Goal: Task Accomplishment & Management: Use online tool/utility

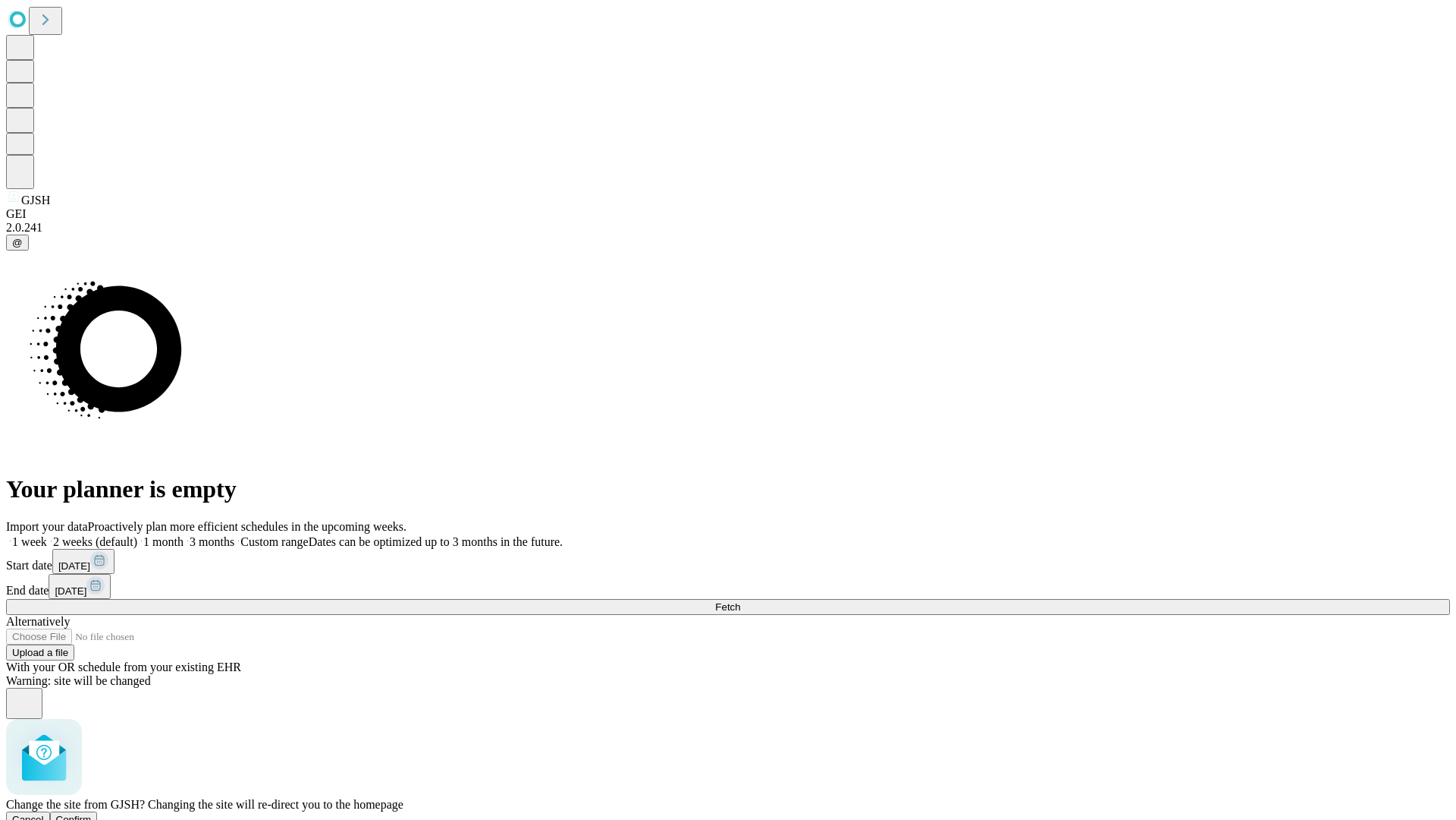
click at [92, 813] on span "Confirm" at bounding box center [73, 819] width 35 height 11
click at [47, 535] on label "1 week" at bounding box center [27, 542] width 41 height 13
click at [741, 601] on span "Fetch" at bounding box center [728, 607] width 25 height 11
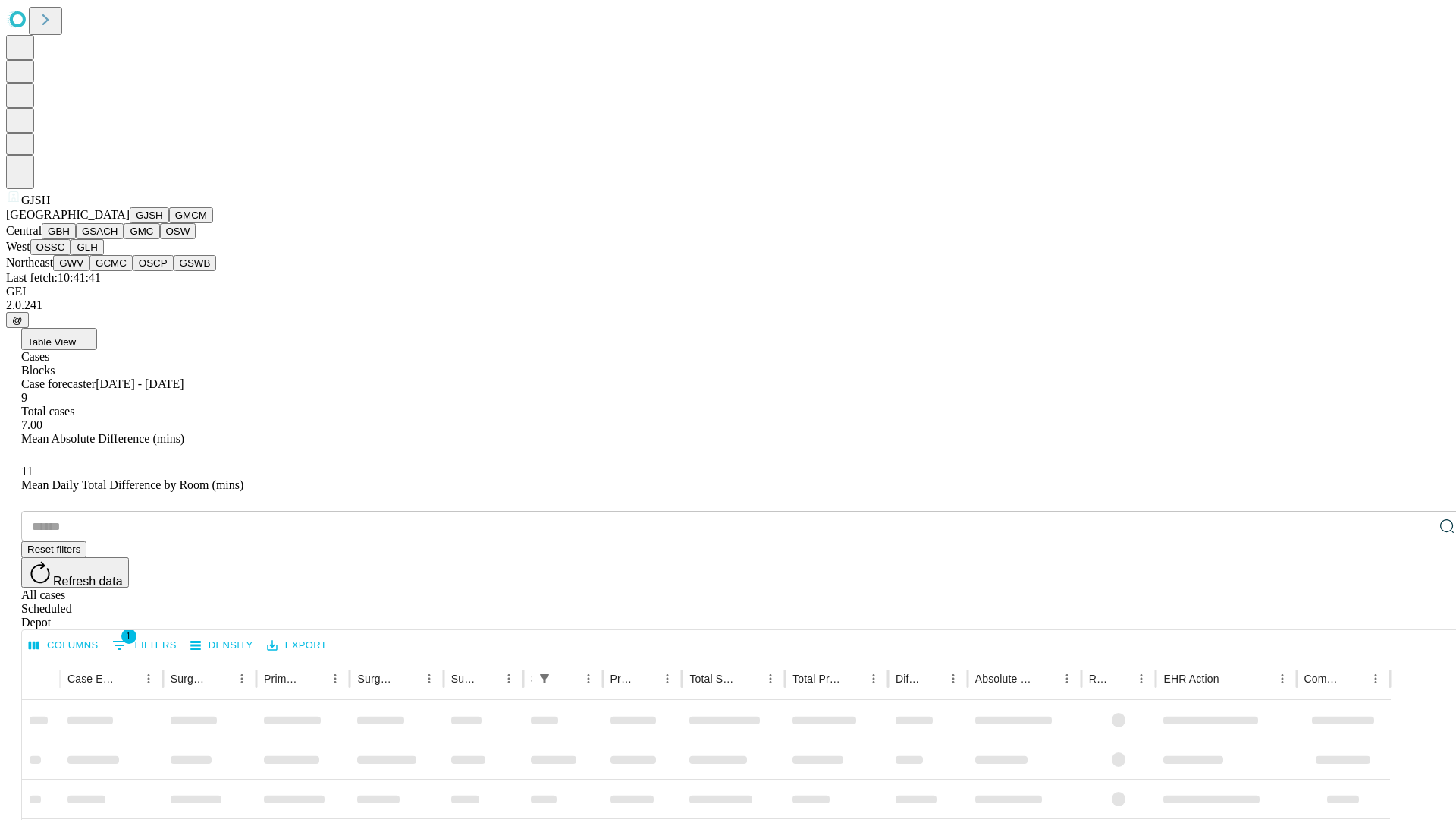
click at [169, 223] on button "GMCM" at bounding box center [191, 215] width 44 height 16
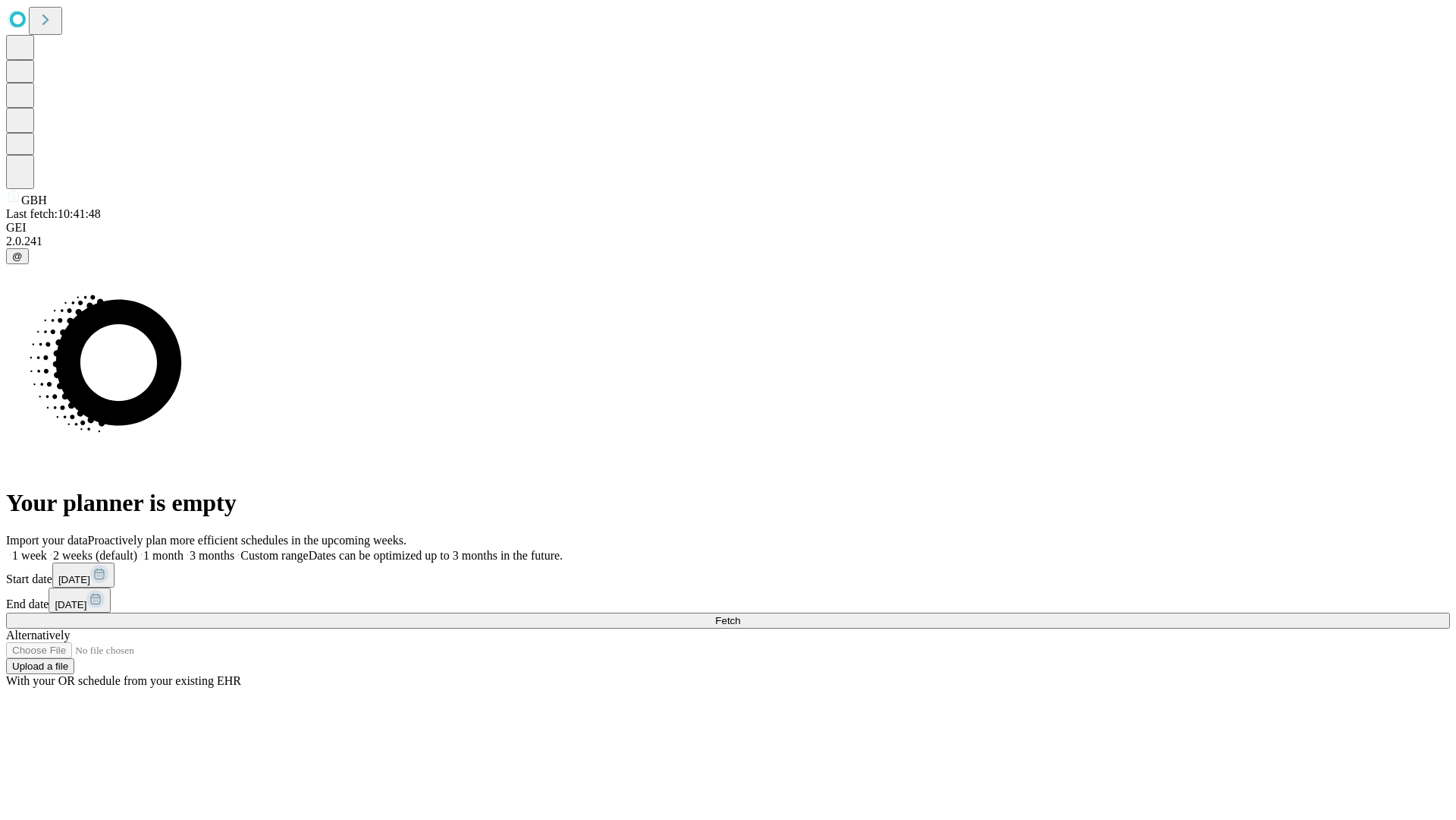
click at [47, 549] on label "1 week" at bounding box center [27, 556] width 41 height 13
click at [741, 614] on span "Fetch" at bounding box center [728, 620] width 25 height 11
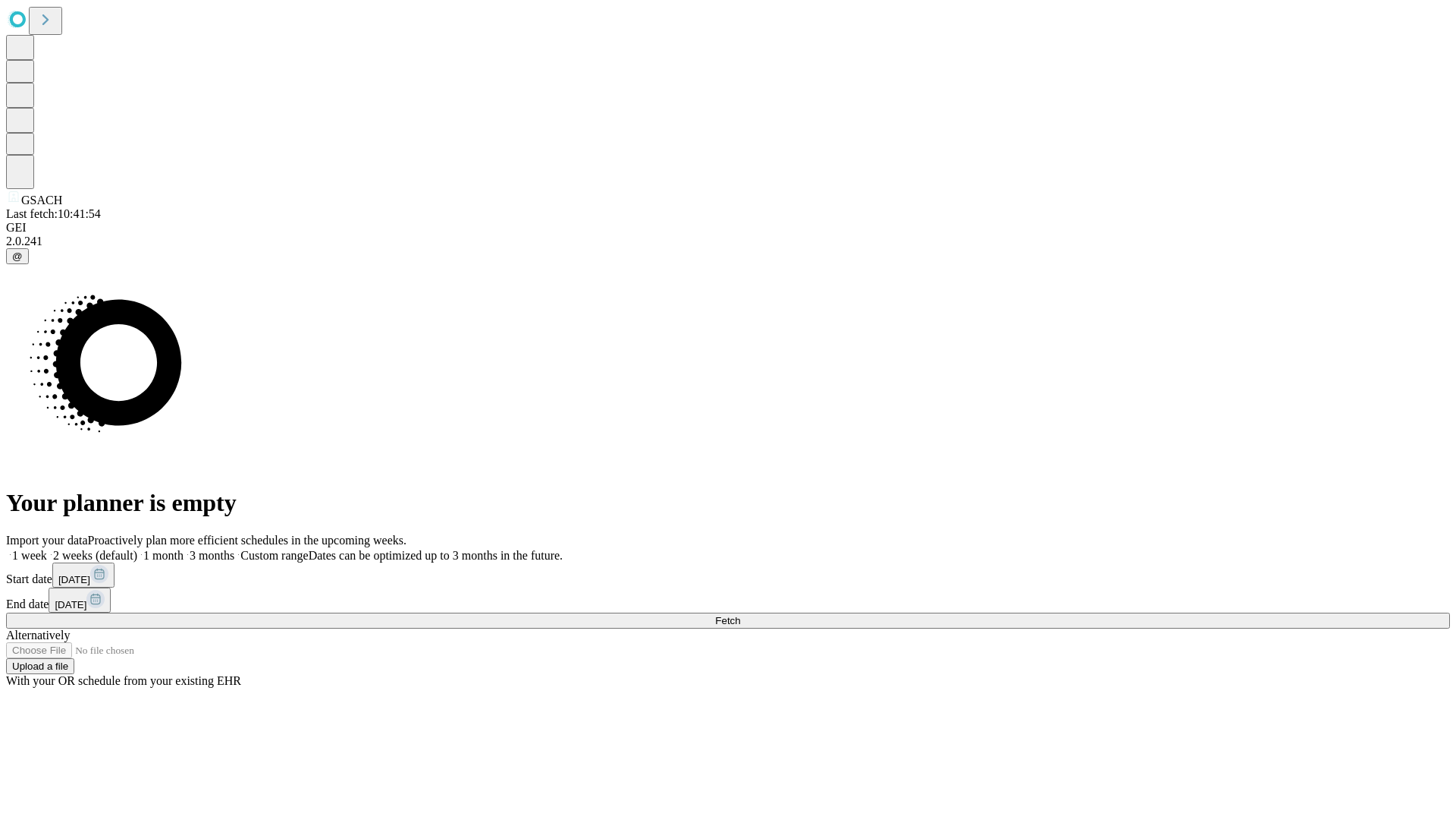
click at [47, 549] on label "1 week" at bounding box center [27, 556] width 41 height 13
click at [741, 614] on span "Fetch" at bounding box center [728, 620] width 25 height 11
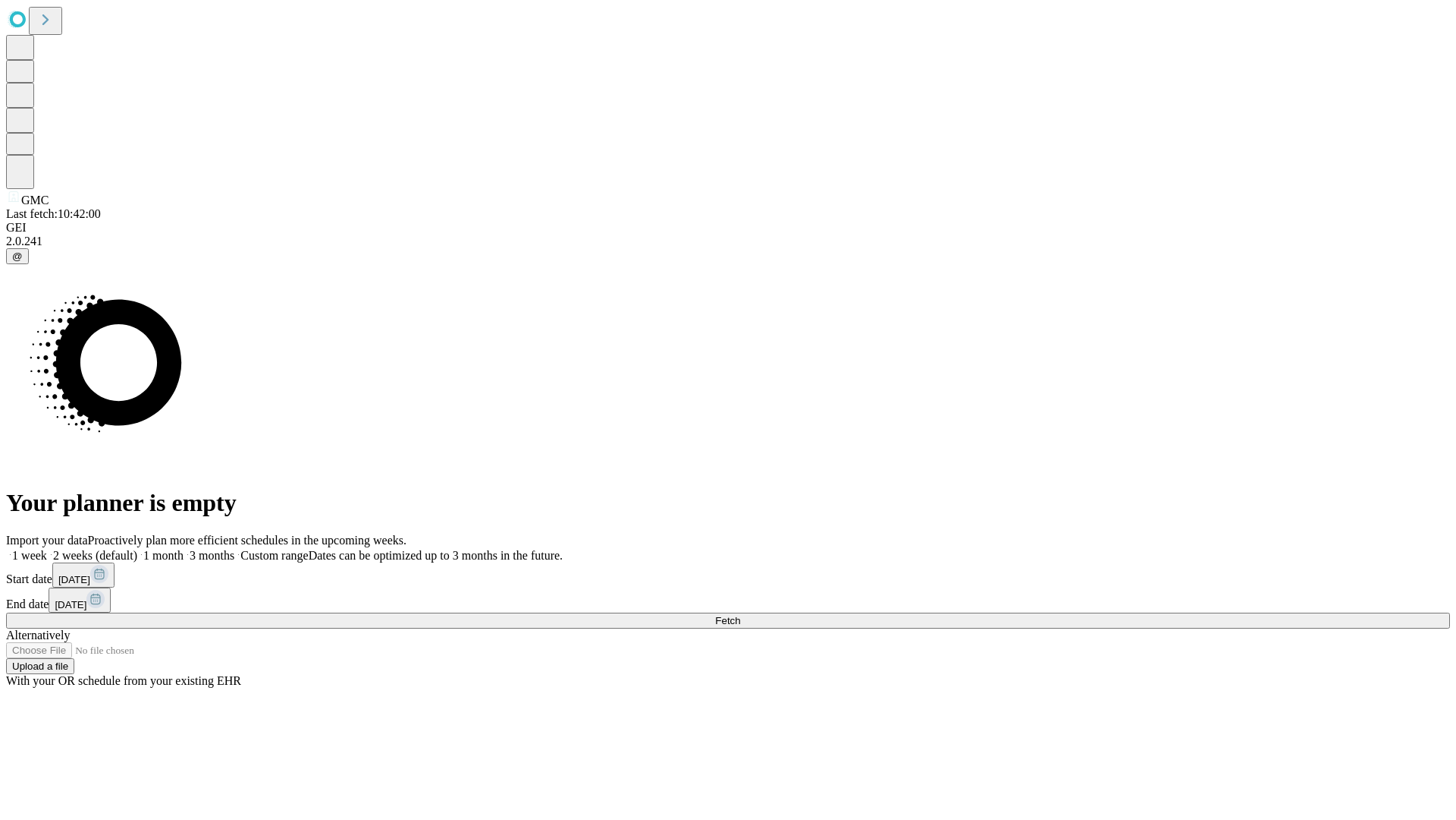
click at [47, 549] on label "1 week" at bounding box center [27, 556] width 41 height 13
click at [741, 614] on span "Fetch" at bounding box center [728, 620] width 25 height 11
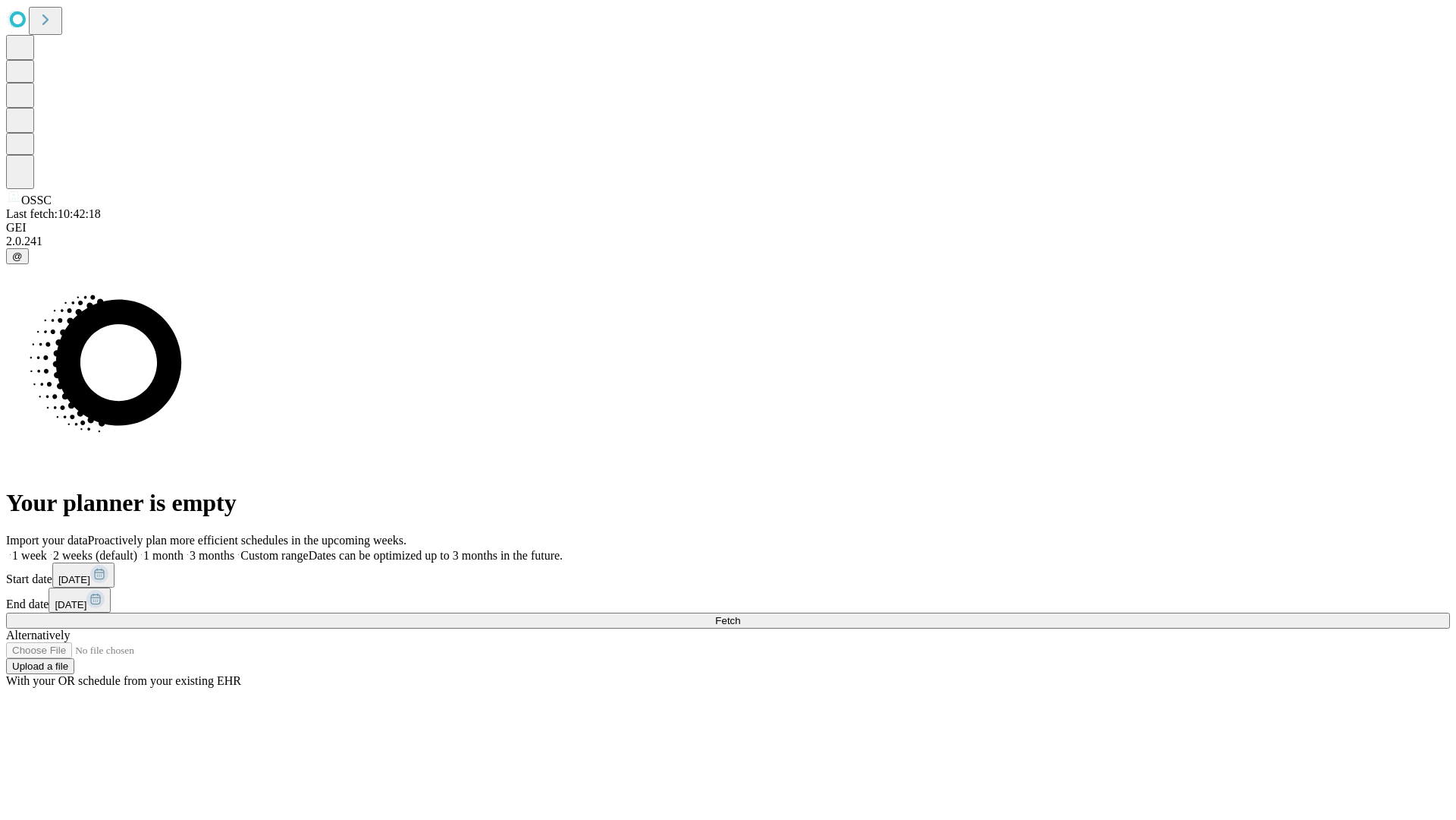
click at [47, 549] on label "1 week" at bounding box center [27, 556] width 41 height 13
click at [741, 614] on span "Fetch" at bounding box center [728, 620] width 25 height 11
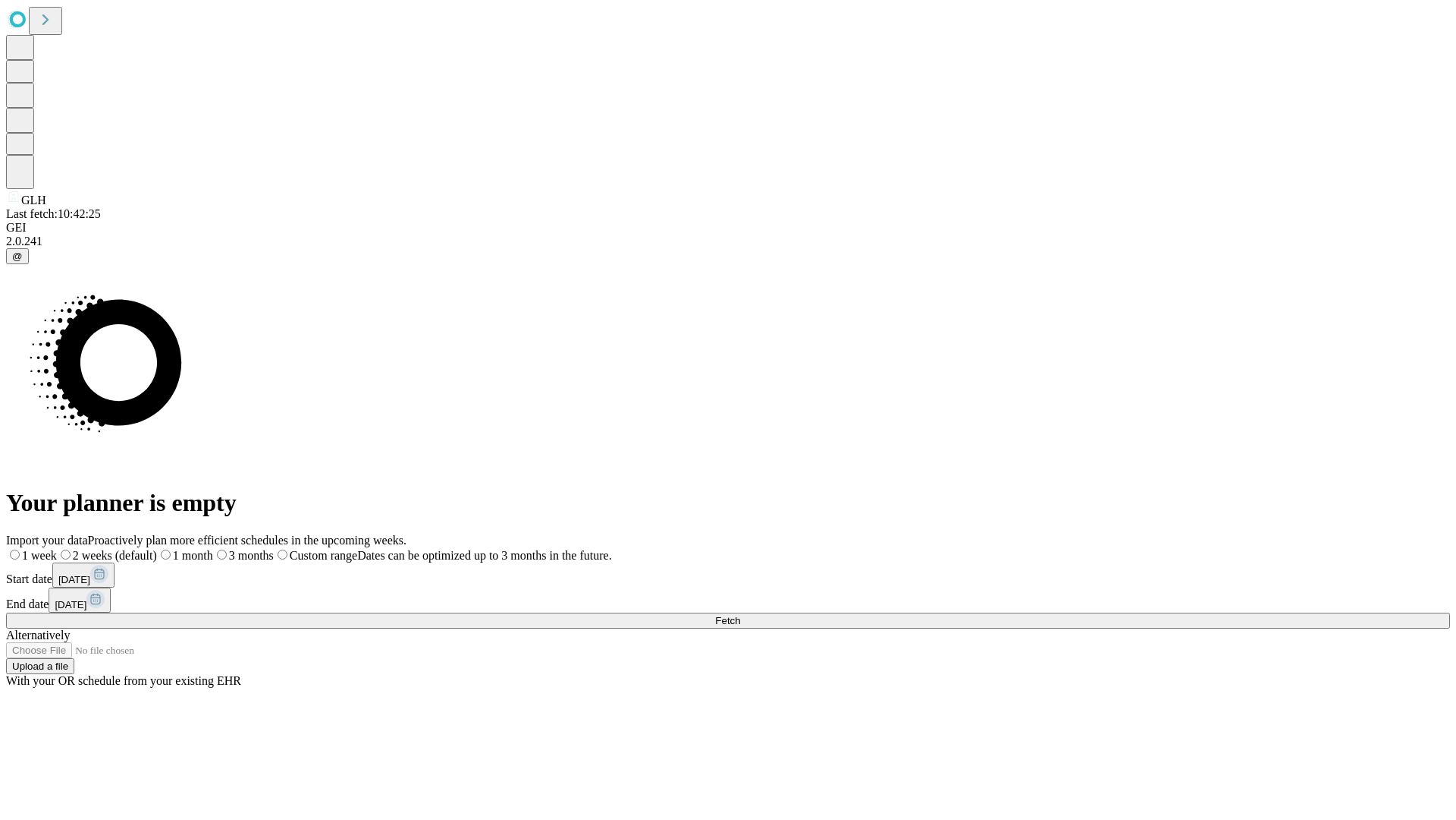
click at [57, 549] on label "1 week" at bounding box center [32, 556] width 51 height 13
click at [741, 614] on span "Fetch" at bounding box center [728, 620] width 25 height 11
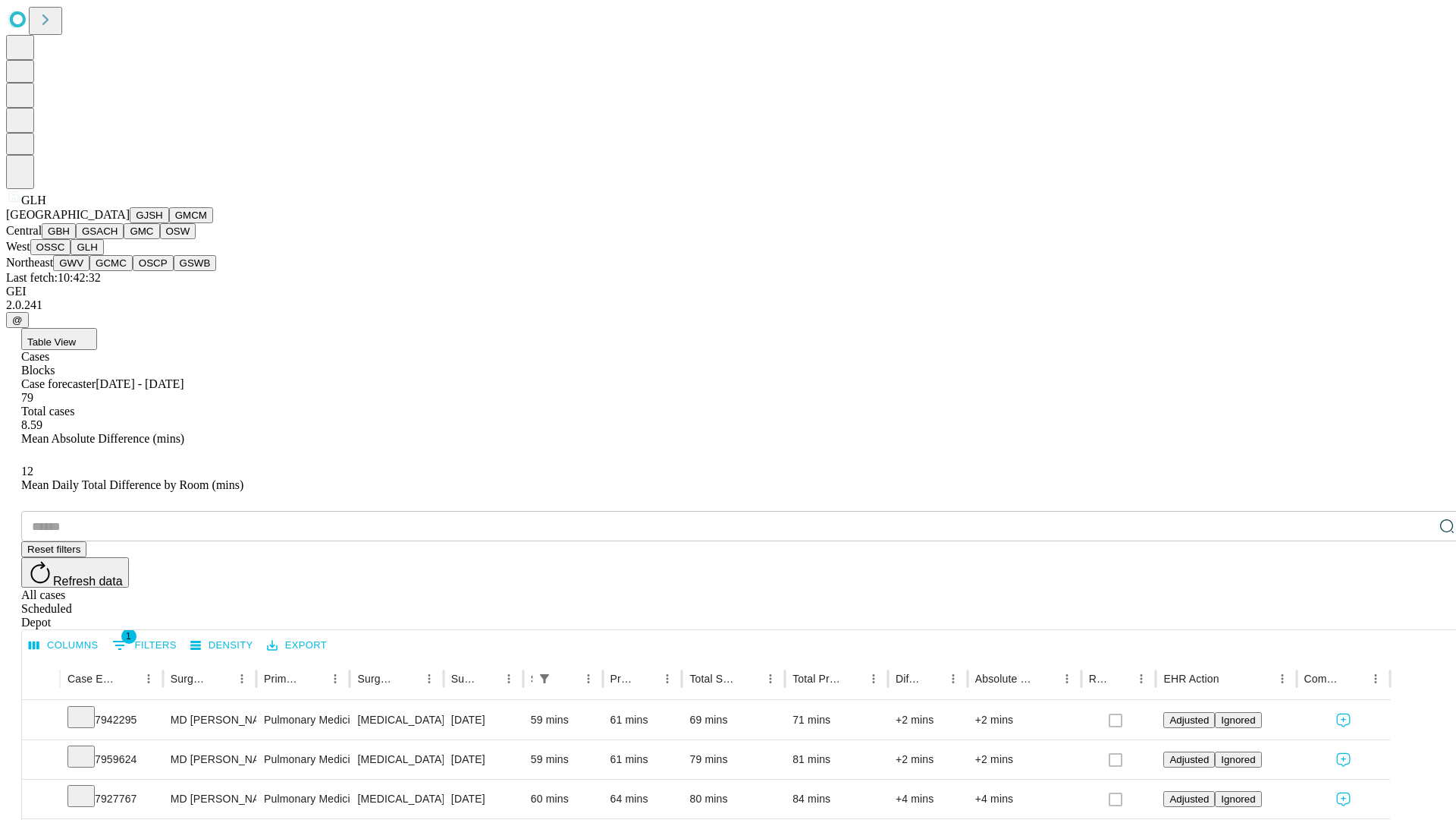
click at [89, 271] on button "GWV" at bounding box center [71, 262] width 36 height 16
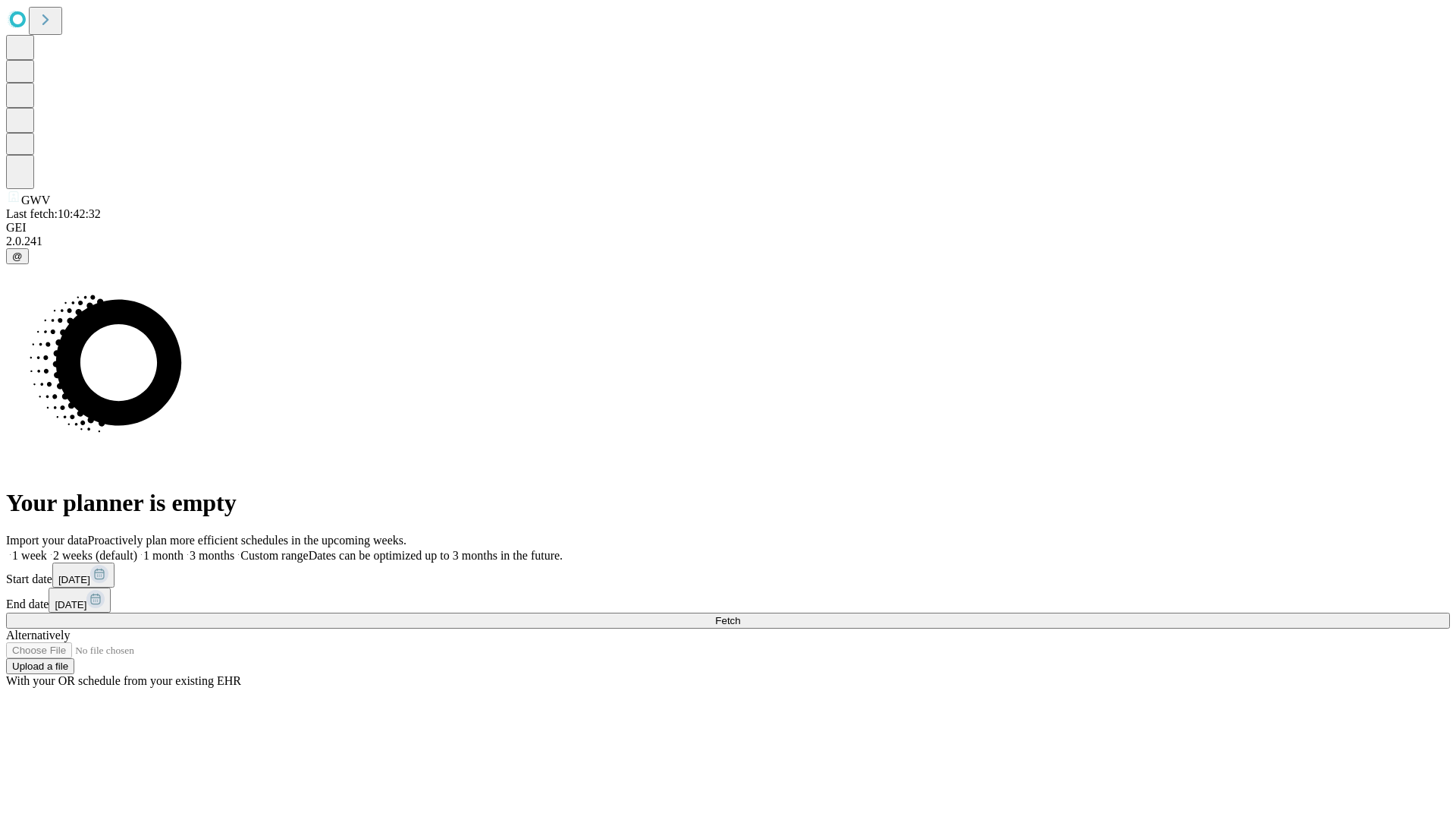
click at [47, 549] on label "1 week" at bounding box center [27, 556] width 41 height 13
click at [741, 614] on span "Fetch" at bounding box center [728, 620] width 25 height 11
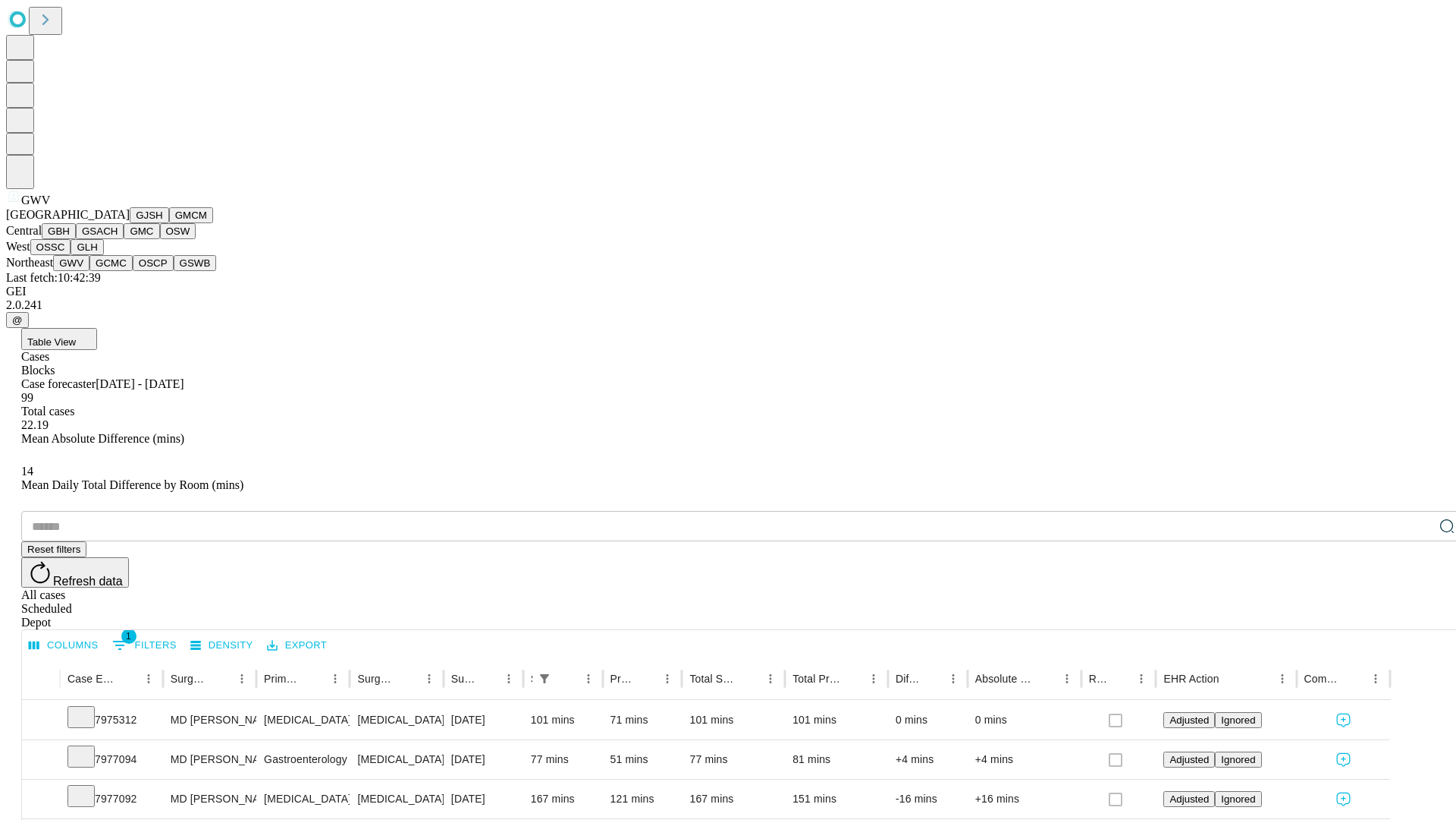
click at [117, 271] on button "GCMC" at bounding box center [111, 262] width 43 height 16
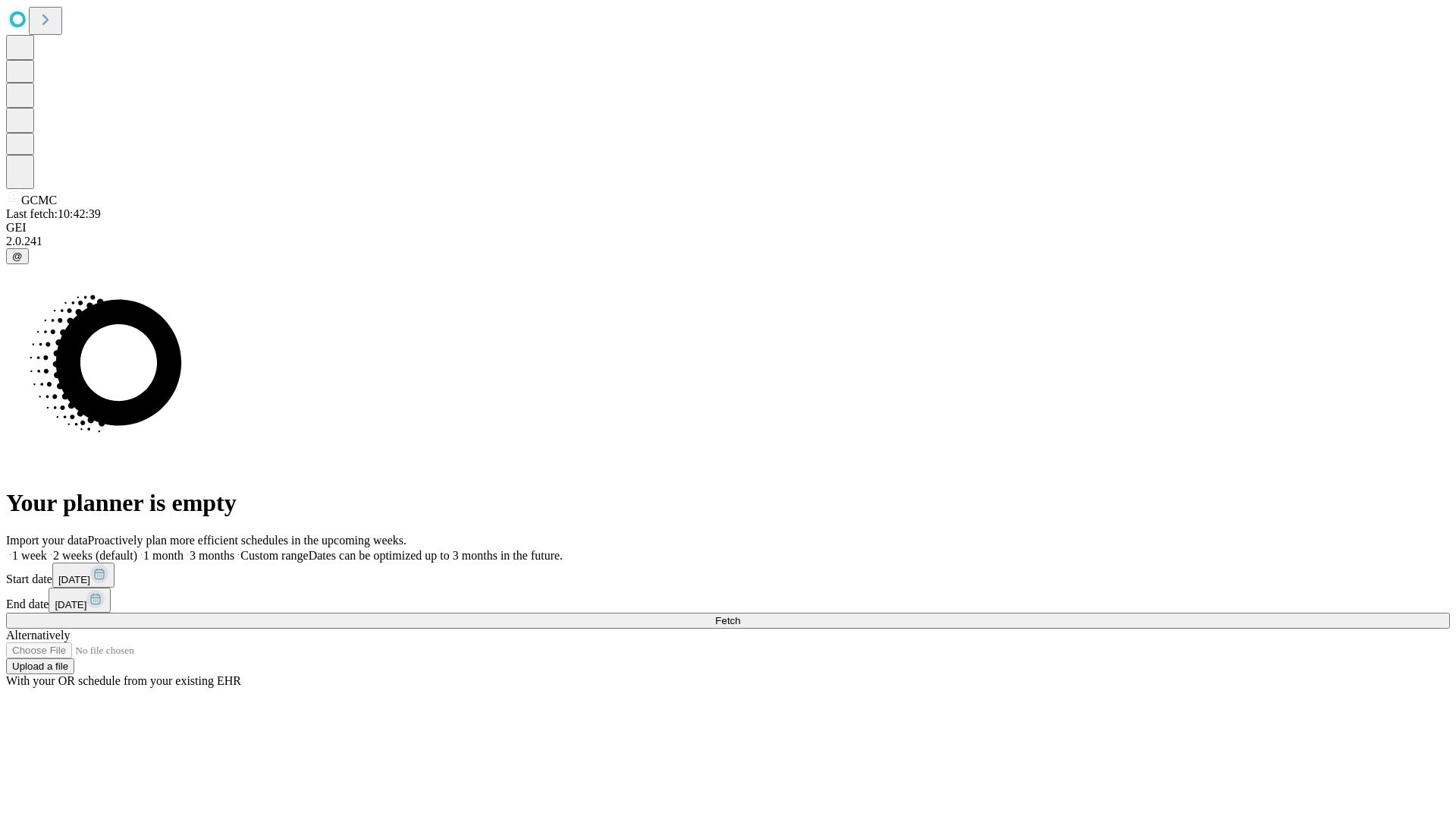
click at [47, 549] on label "1 week" at bounding box center [27, 556] width 41 height 13
click at [741, 614] on span "Fetch" at bounding box center [728, 620] width 25 height 11
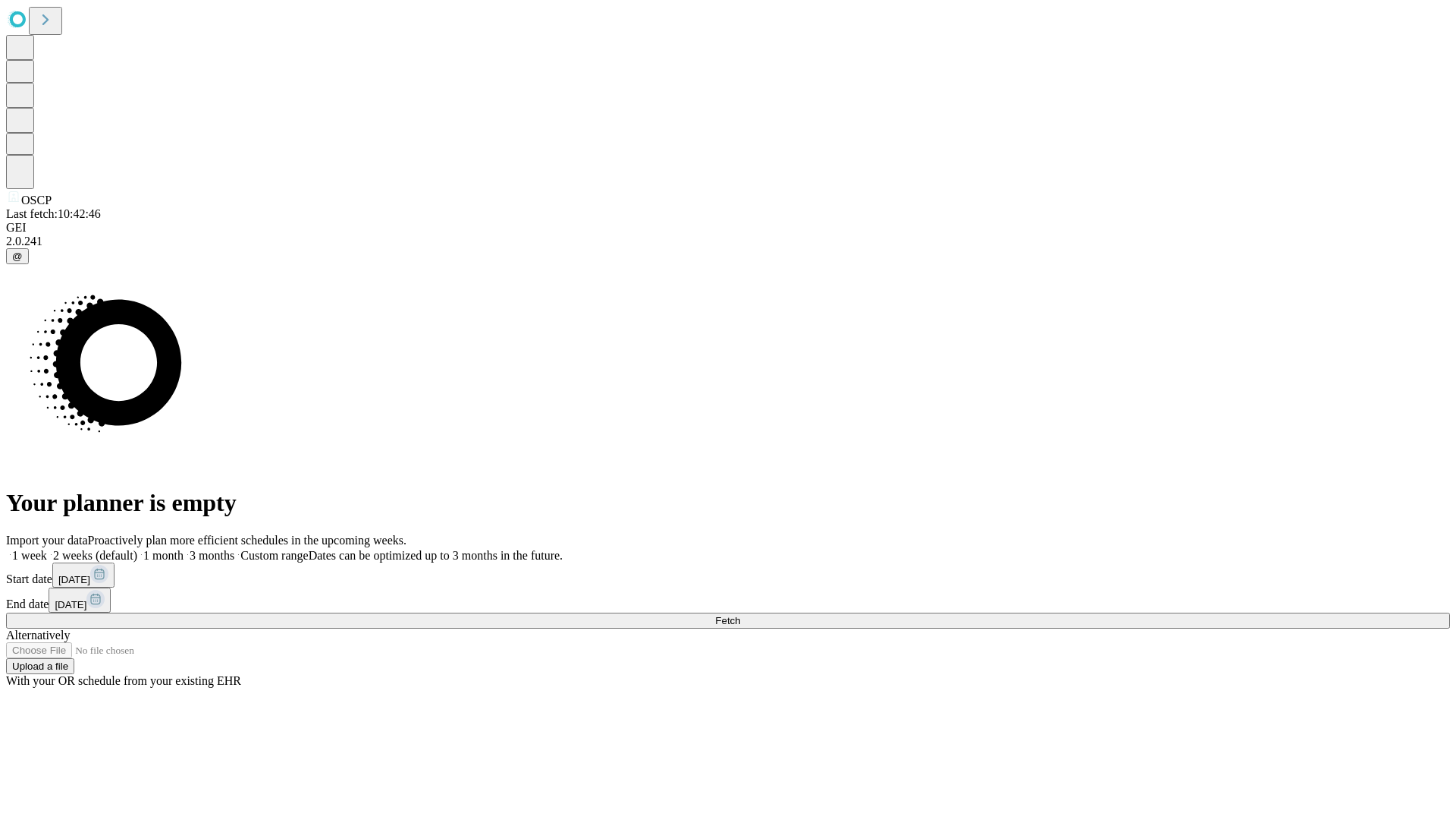
click at [47, 549] on label "1 week" at bounding box center [27, 556] width 41 height 13
click at [741, 614] on span "Fetch" at bounding box center [728, 620] width 25 height 11
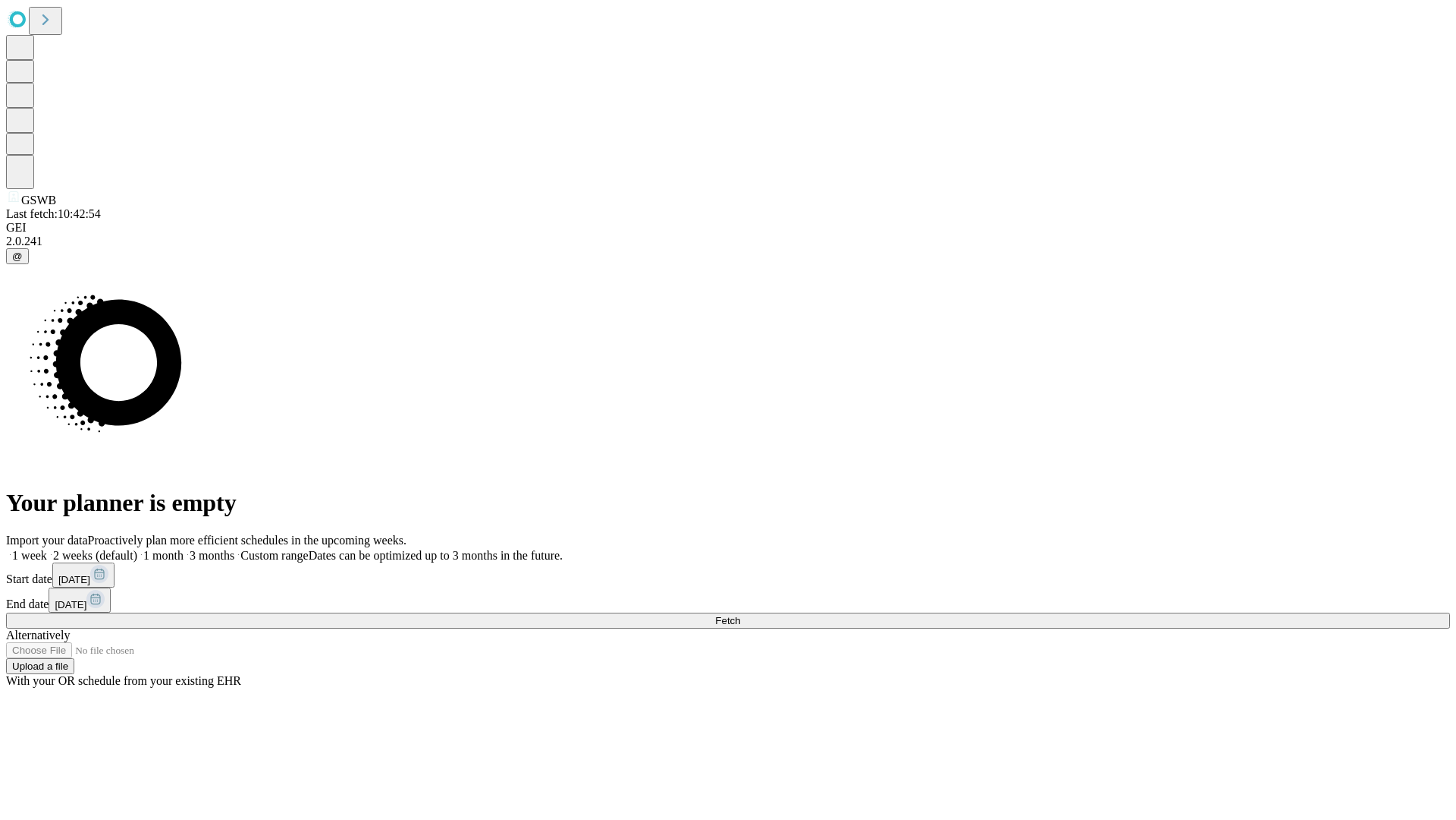
click at [47, 549] on label "1 week" at bounding box center [27, 556] width 41 height 13
click at [741, 614] on span "Fetch" at bounding box center [728, 620] width 25 height 11
